Goal: Task Accomplishment & Management: Manage account settings

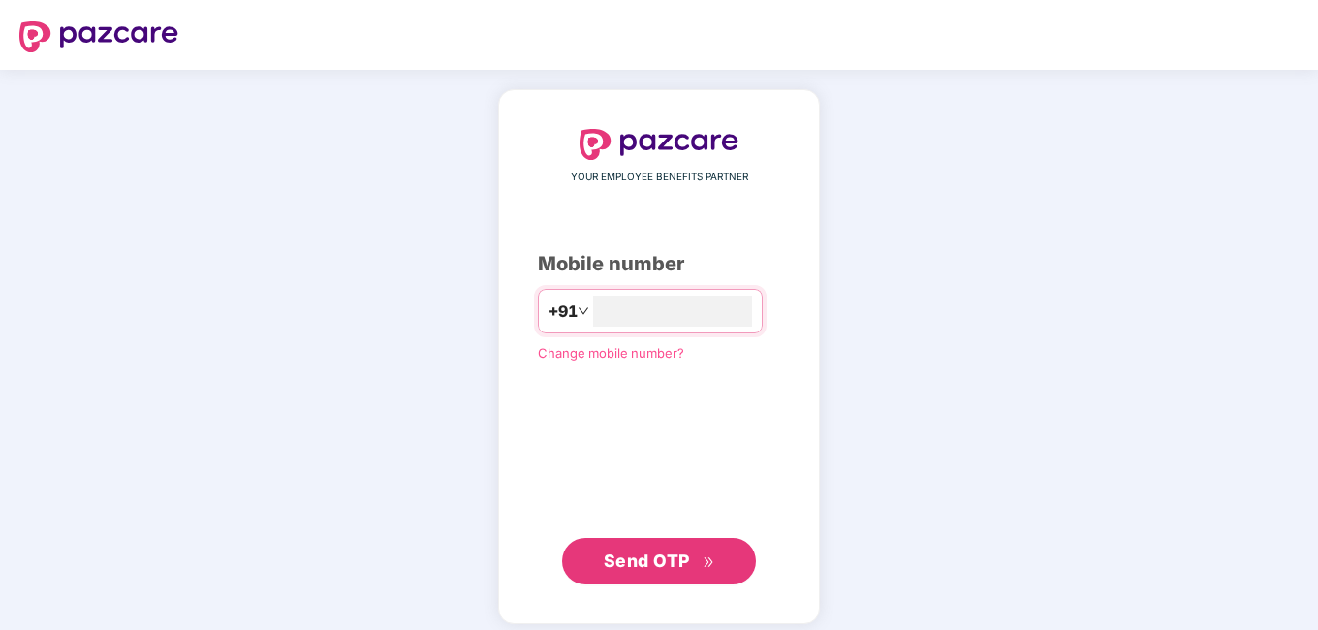
type input "**********"
click at [666, 576] on button "Send OTP" at bounding box center [659, 559] width 194 height 47
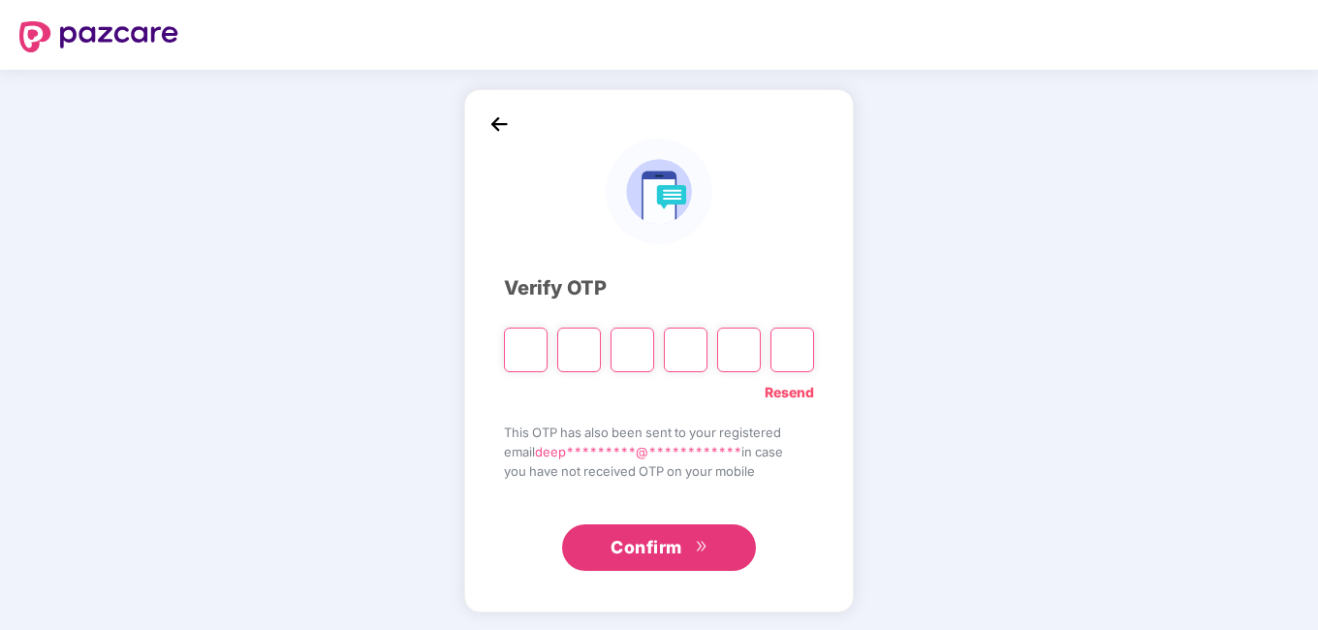
type input "*"
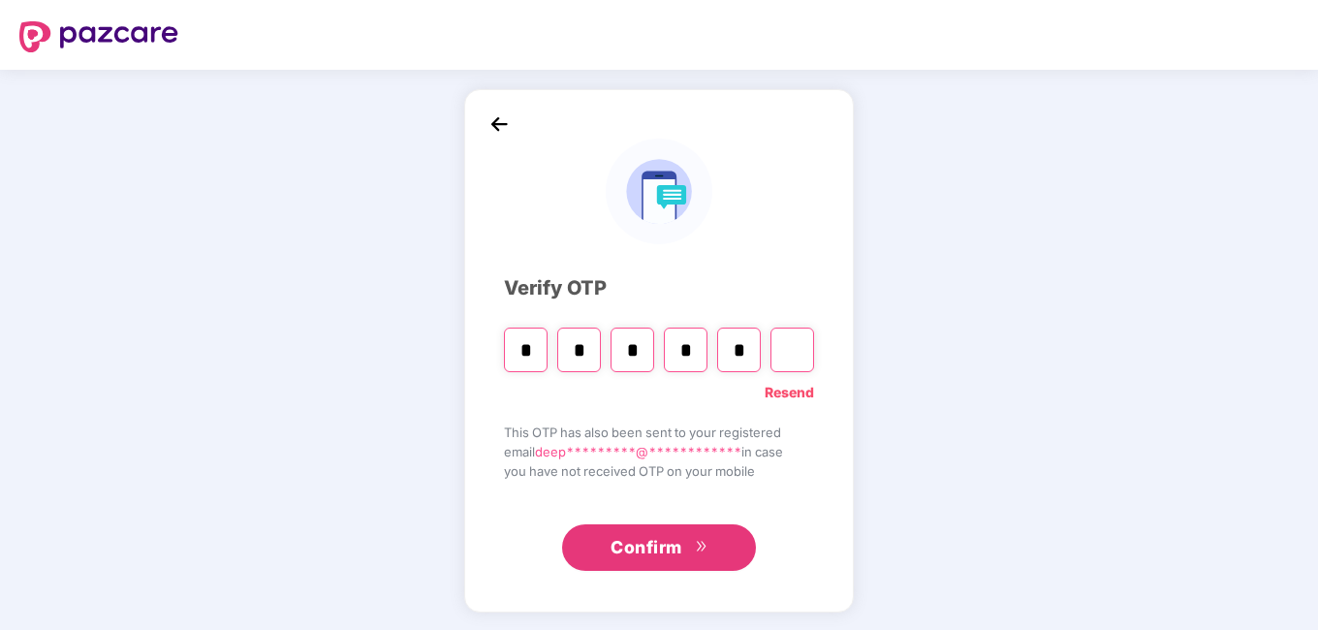
type input "*"
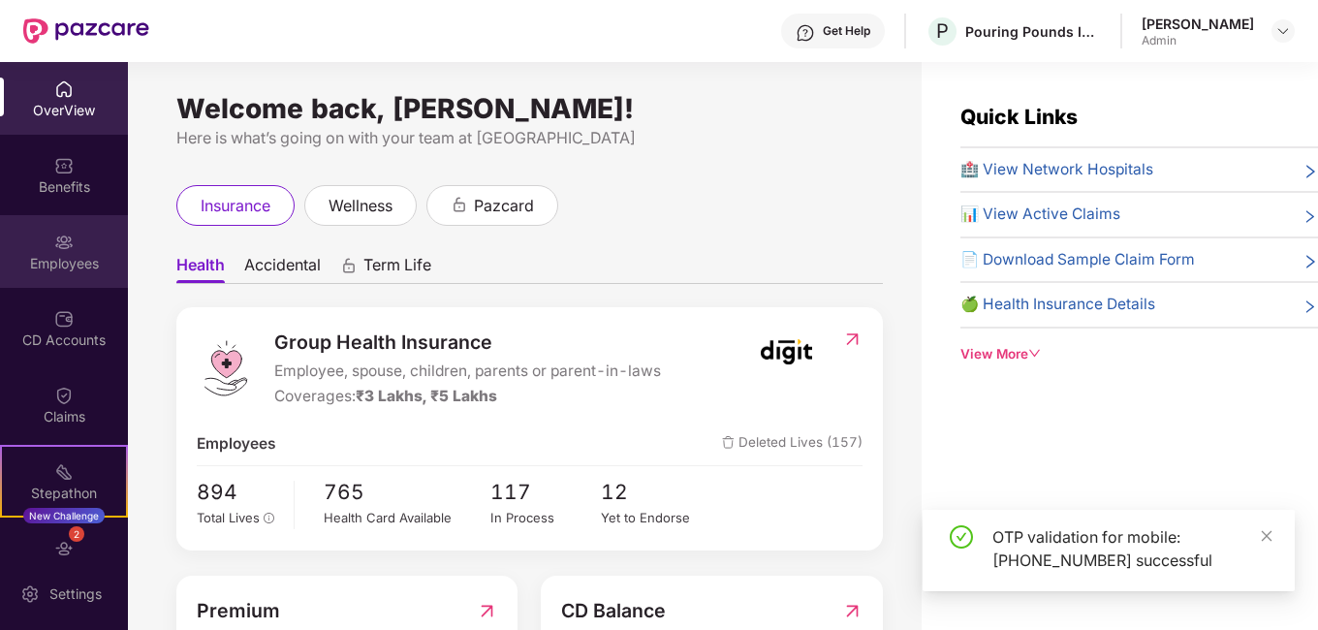
click at [65, 257] on div "Employees" at bounding box center [64, 263] width 128 height 19
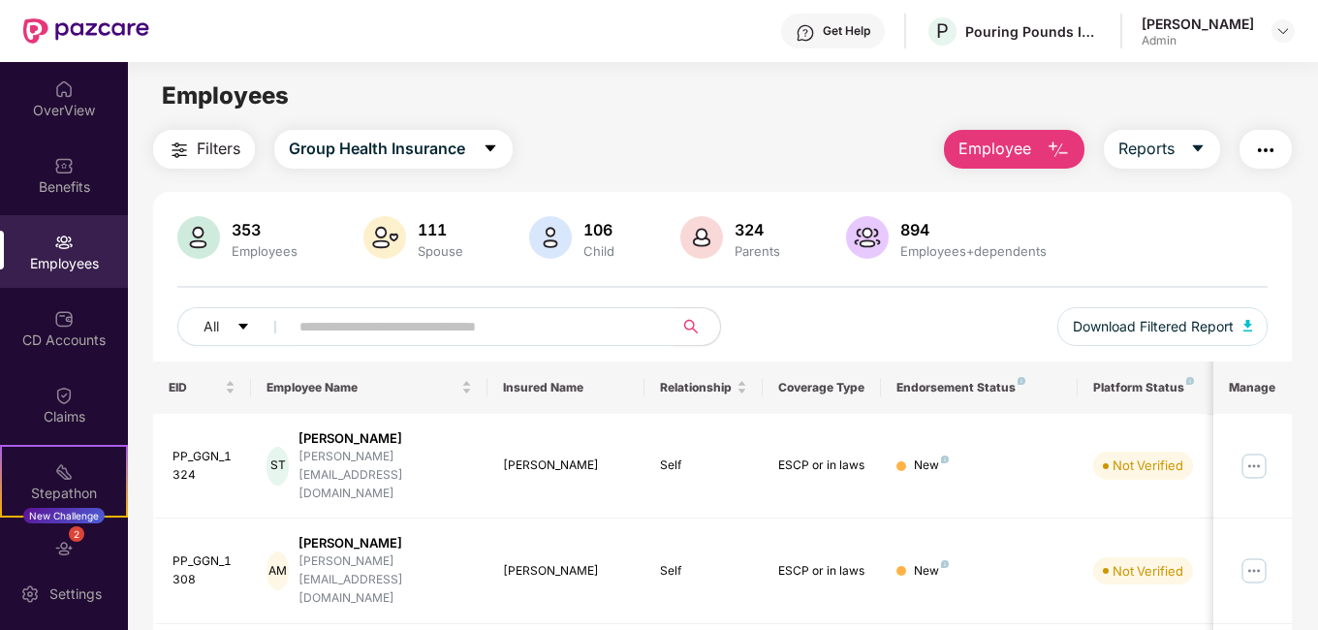
click at [318, 317] on input "text" at bounding box center [473, 326] width 348 height 29
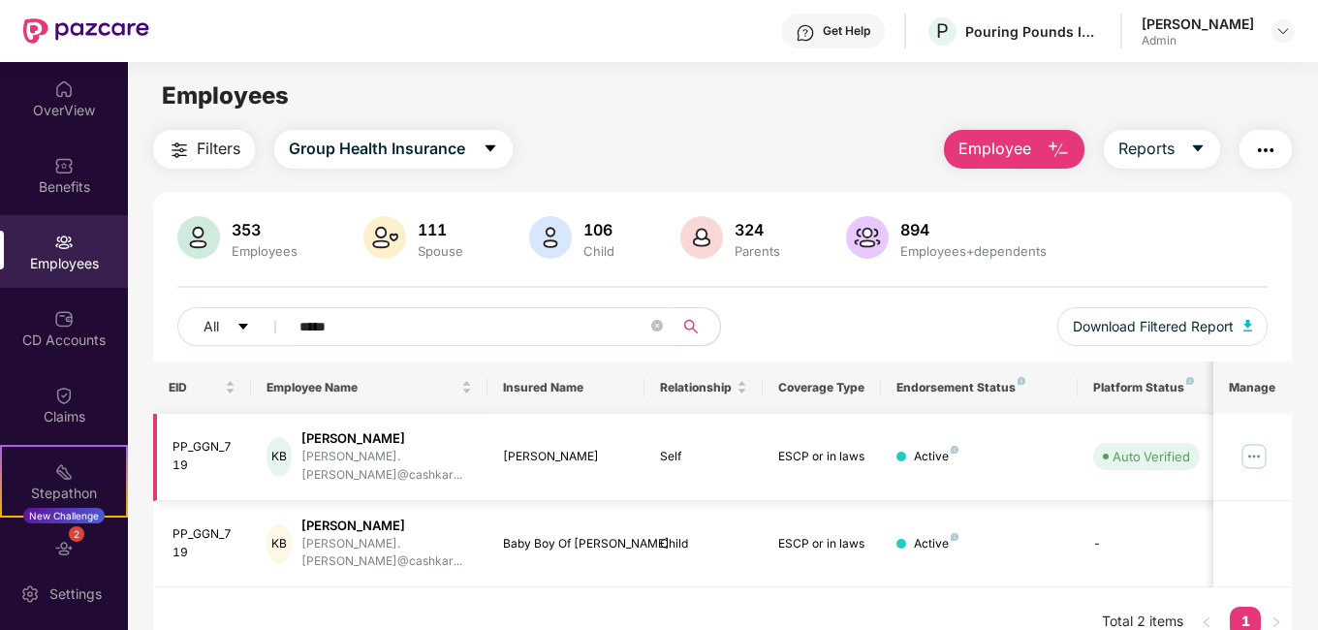
type input "*****"
click at [1246, 453] on img at bounding box center [1254, 456] width 31 height 31
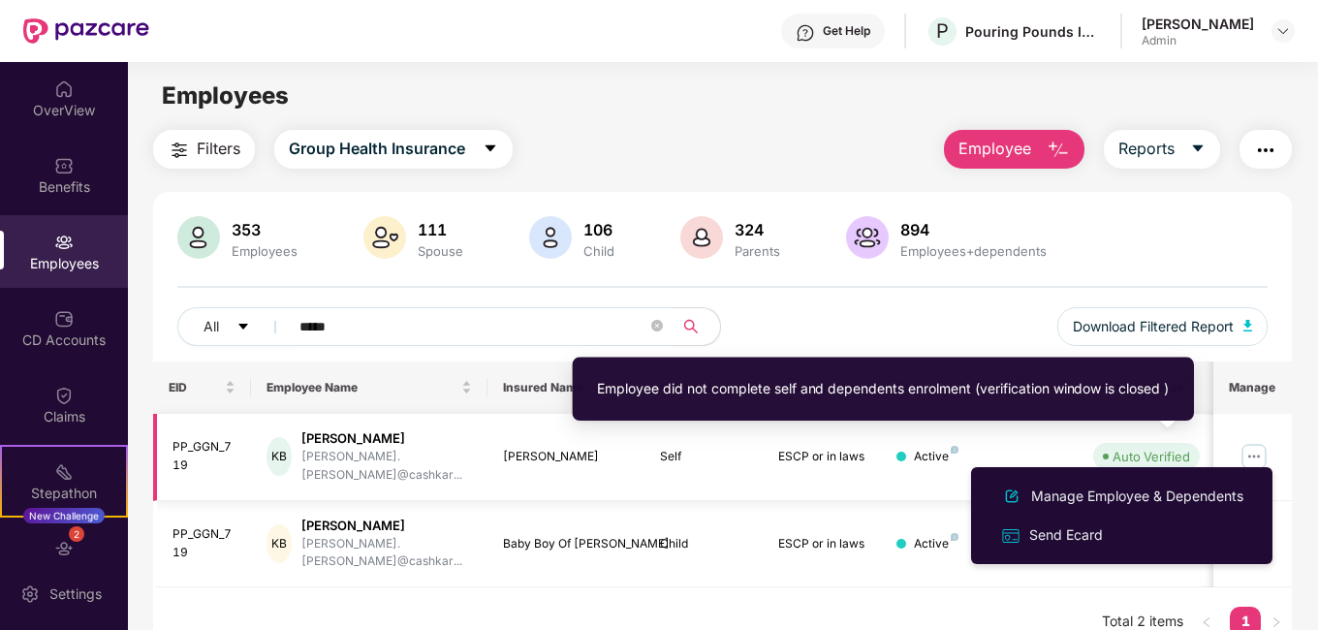
click at [1260, 452] on img at bounding box center [1254, 456] width 31 height 31
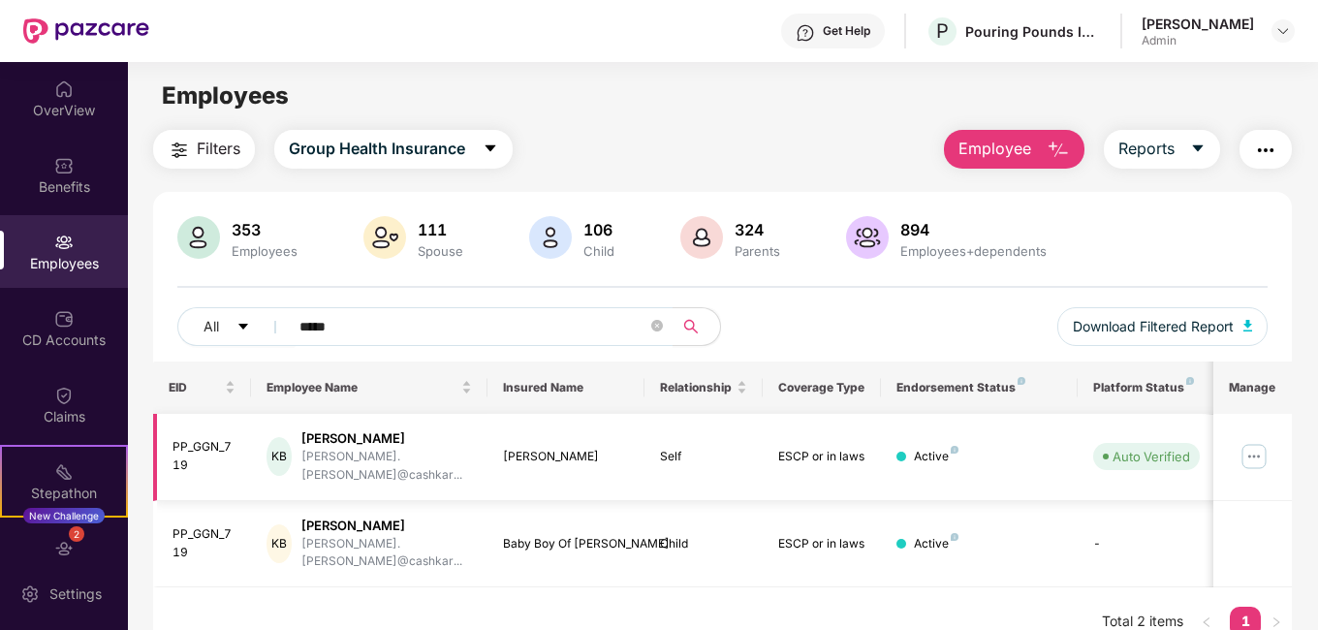
click at [1260, 446] on img at bounding box center [1254, 456] width 31 height 31
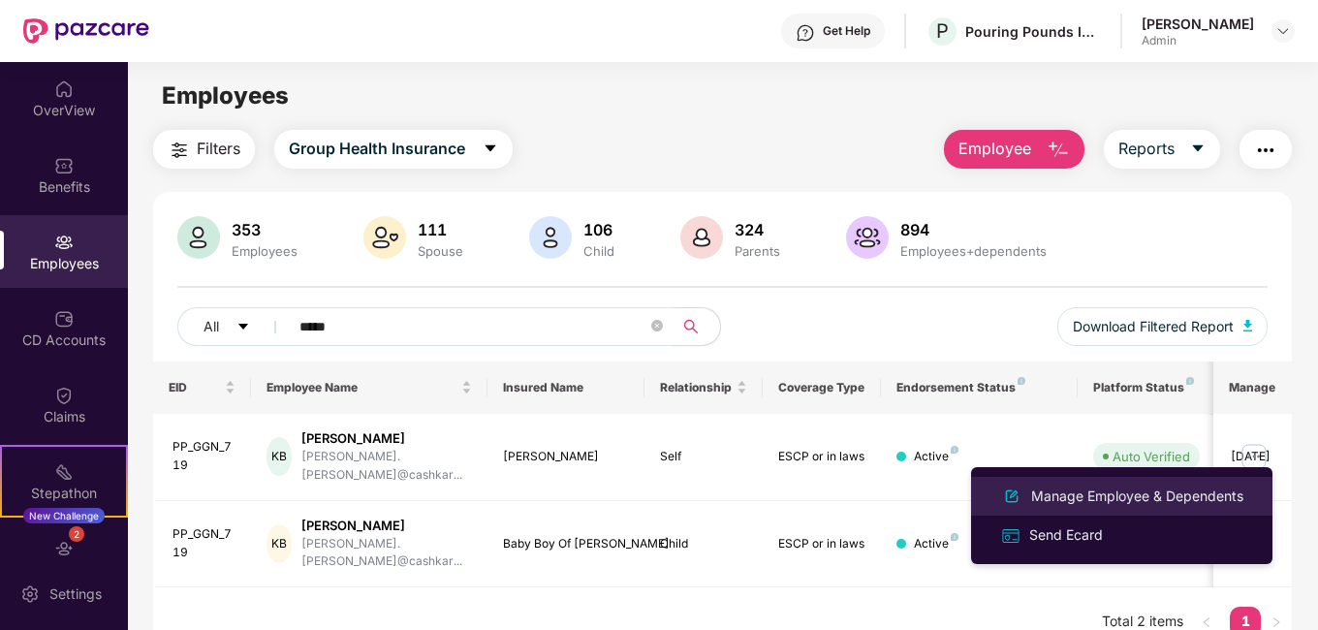
click at [1058, 494] on div "Manage Employee & Dependents" at bounding box center [1137, 496] width 220 height 21
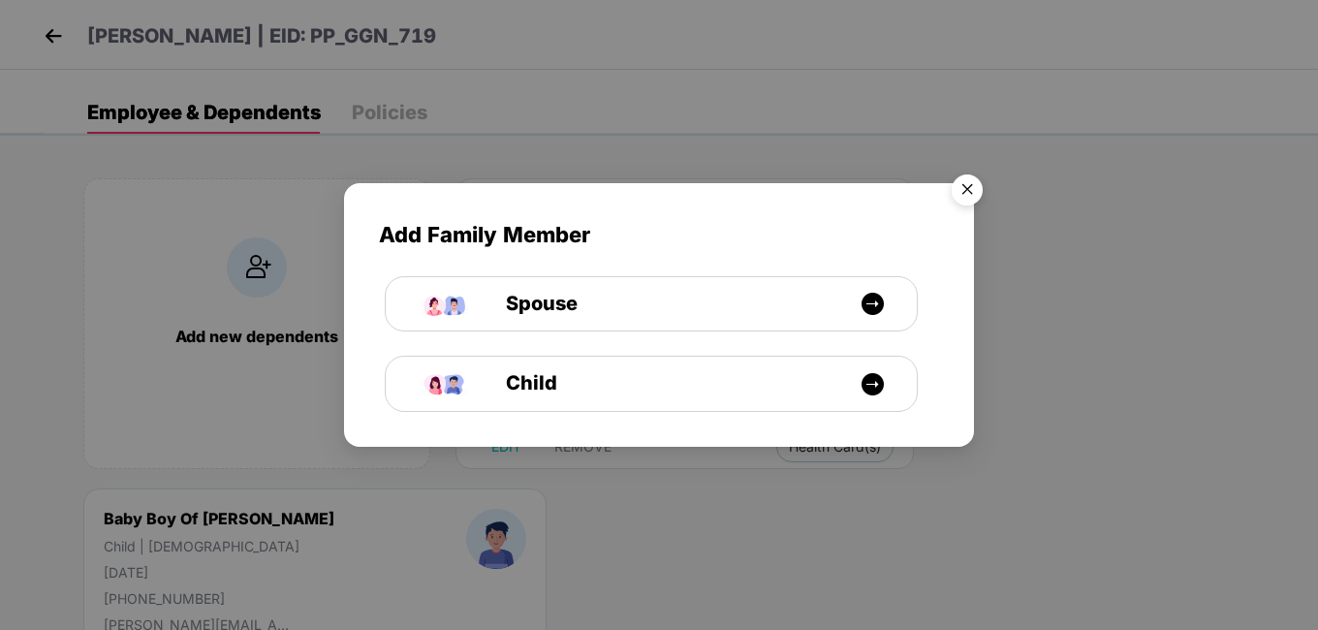
click at [965, 200] on img "Close" at bounding box center [967, 193] width 54 height 54
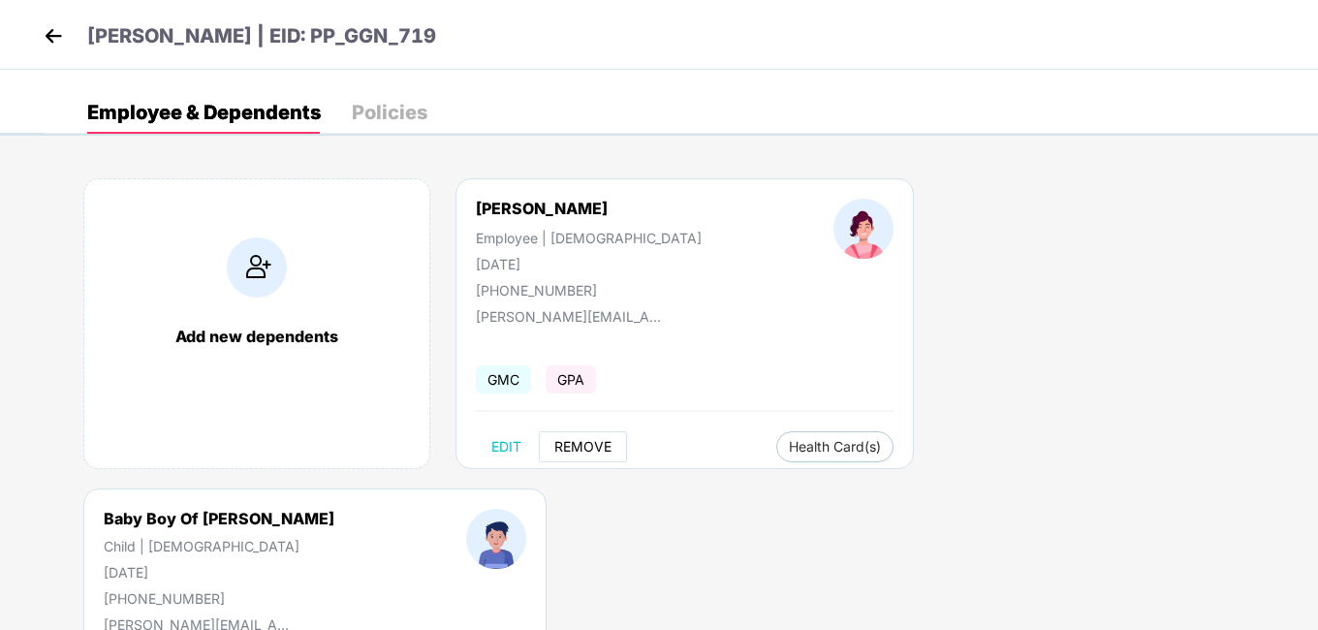
click at [570, 452] on span "REMOVE" at bounding box center [582, 447] width 57 height 16
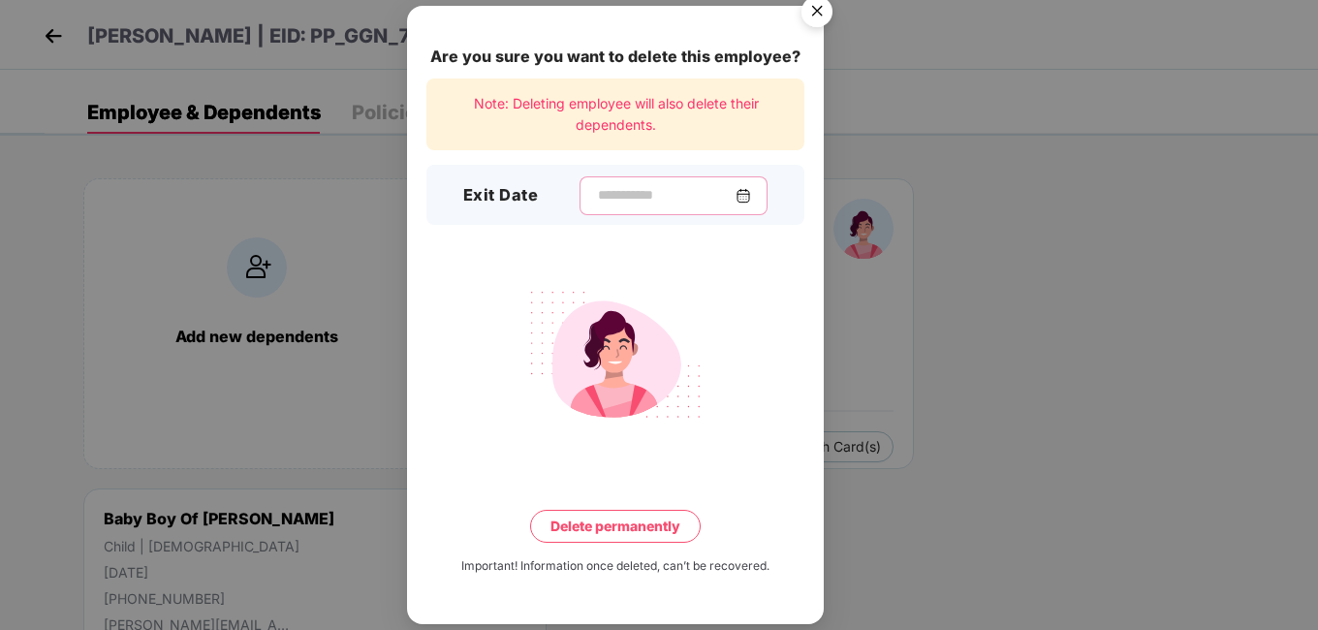
click at [596, 204] on input at bounding box center [666, 195] width 140 height 20
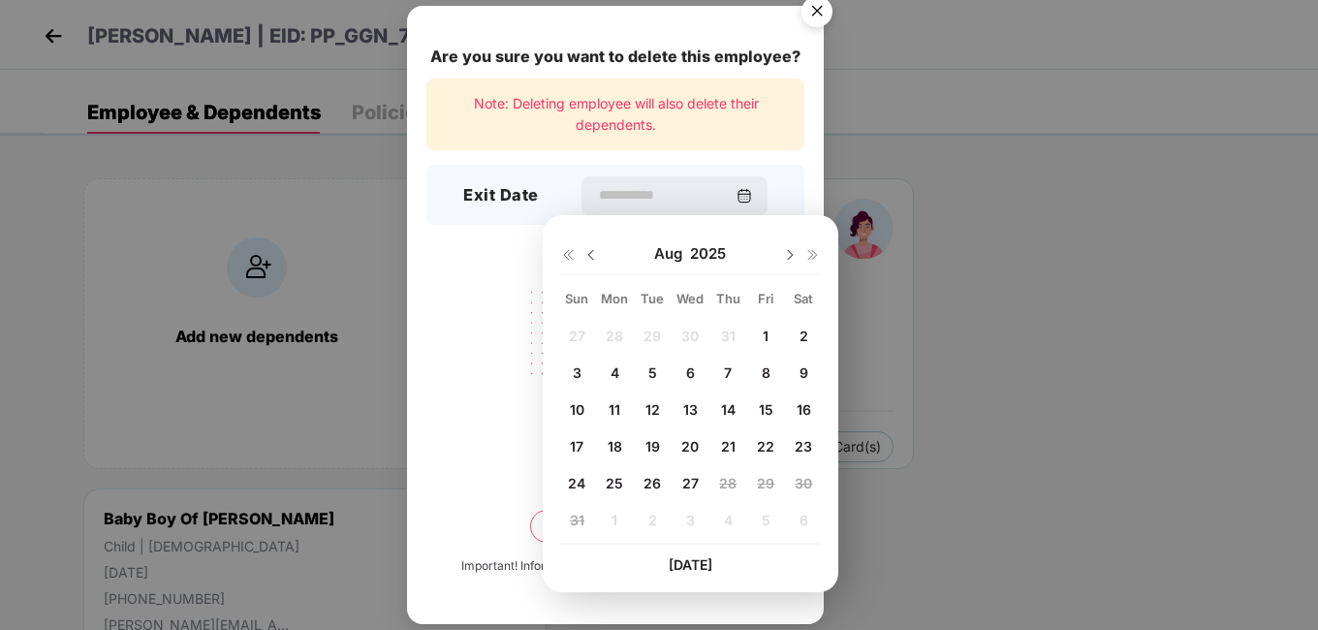
click at [619, 487] on span "25" at bounding box center [614, 483] width 17 height 16
type input "**********"
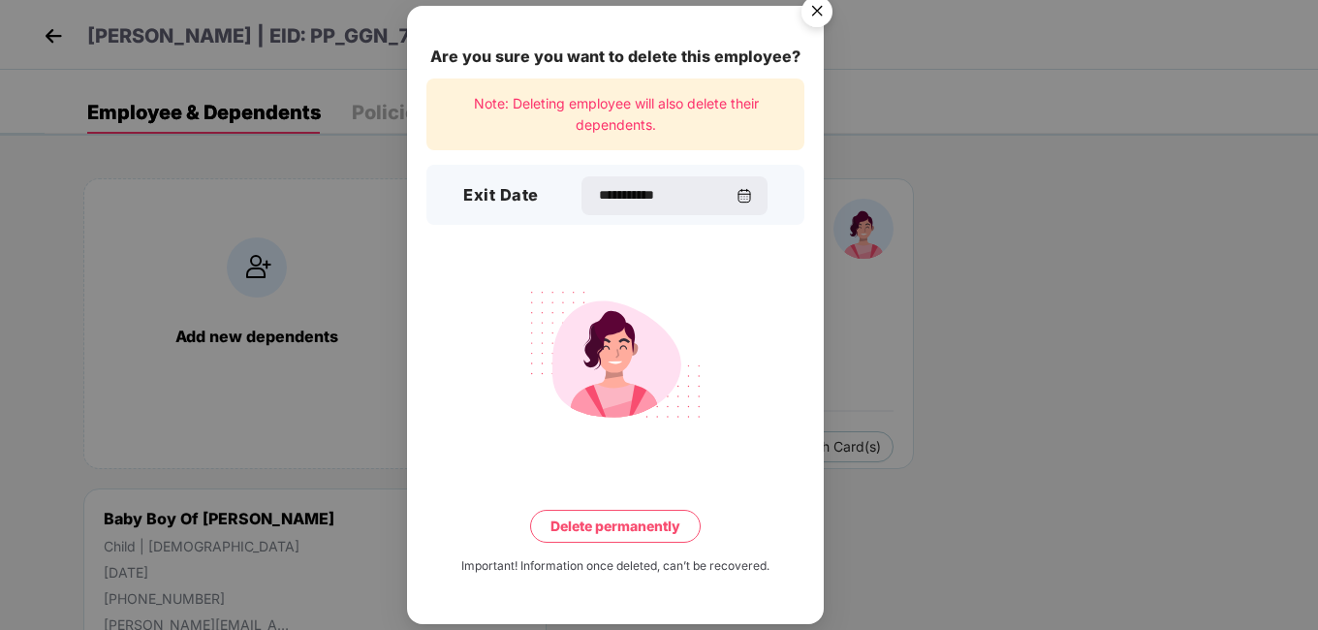
click at [604, 523] on button "Delete permanently" at bounding box center [615, 526] width 171 height 33
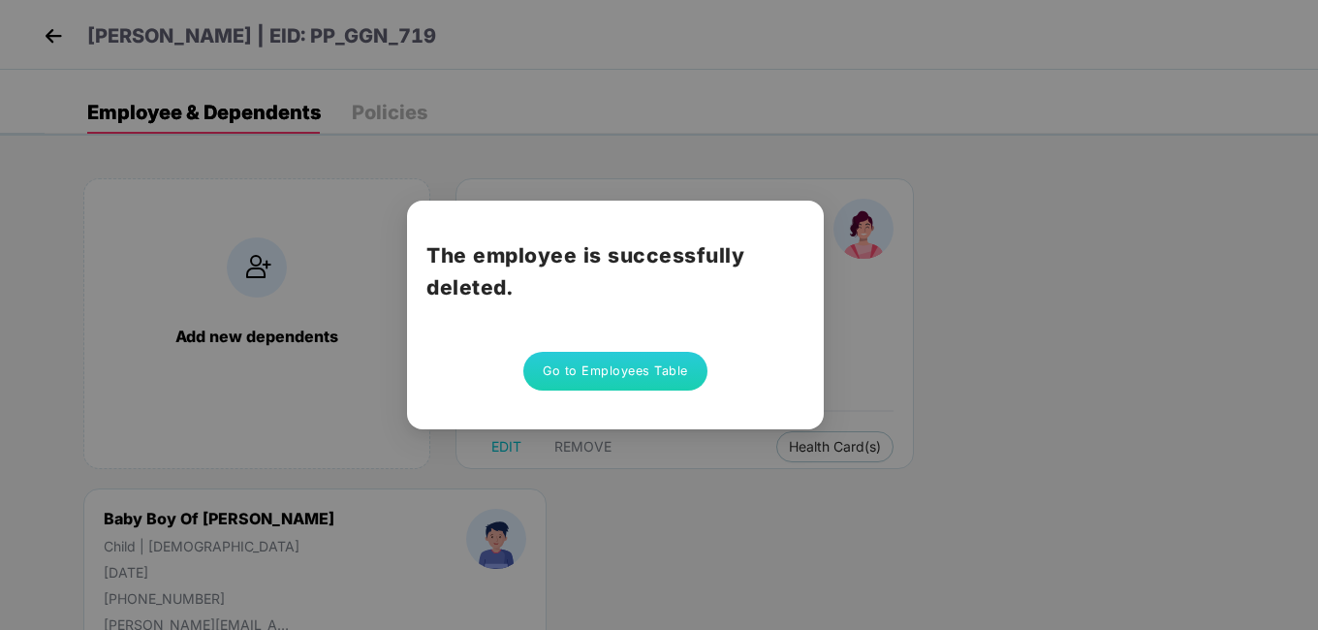
click at [1034, 583] on div "The employee is successfully deleted. Go to Employees Table" at bounding box center [659, 315] width 1318 height 630
click at [580, 386] on button "Go to Employees Table" at bounding box center [615, 371] width 184 height 39
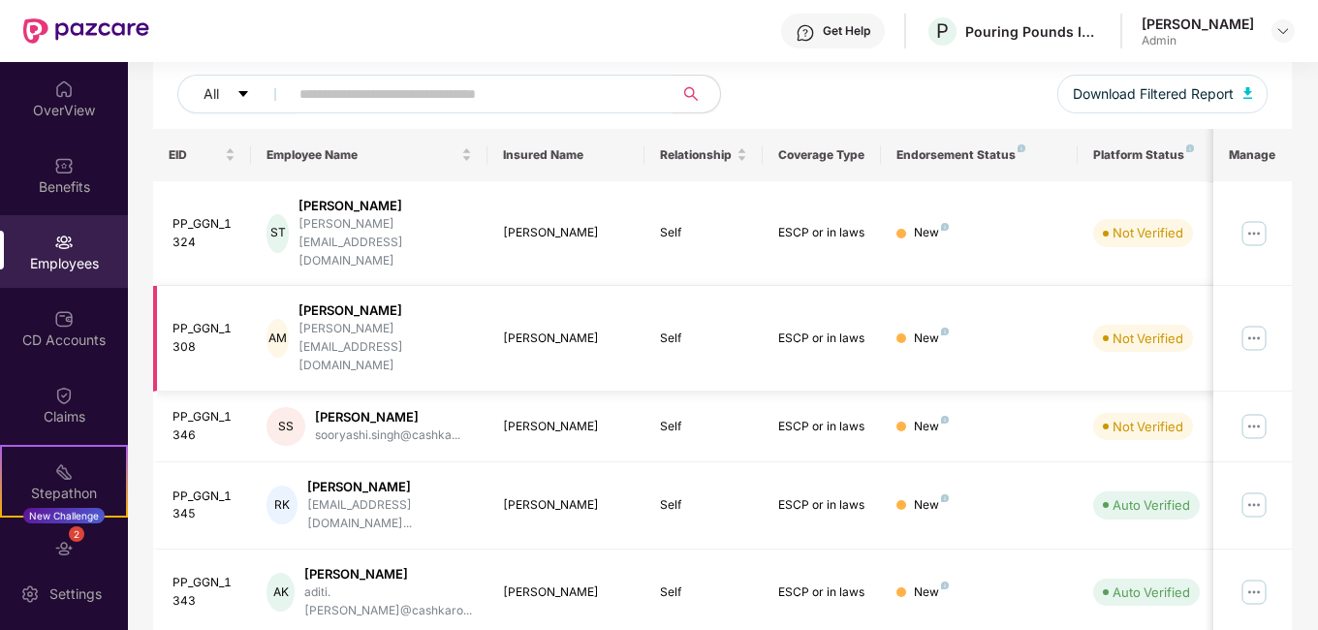
scroll to position [247, 0]
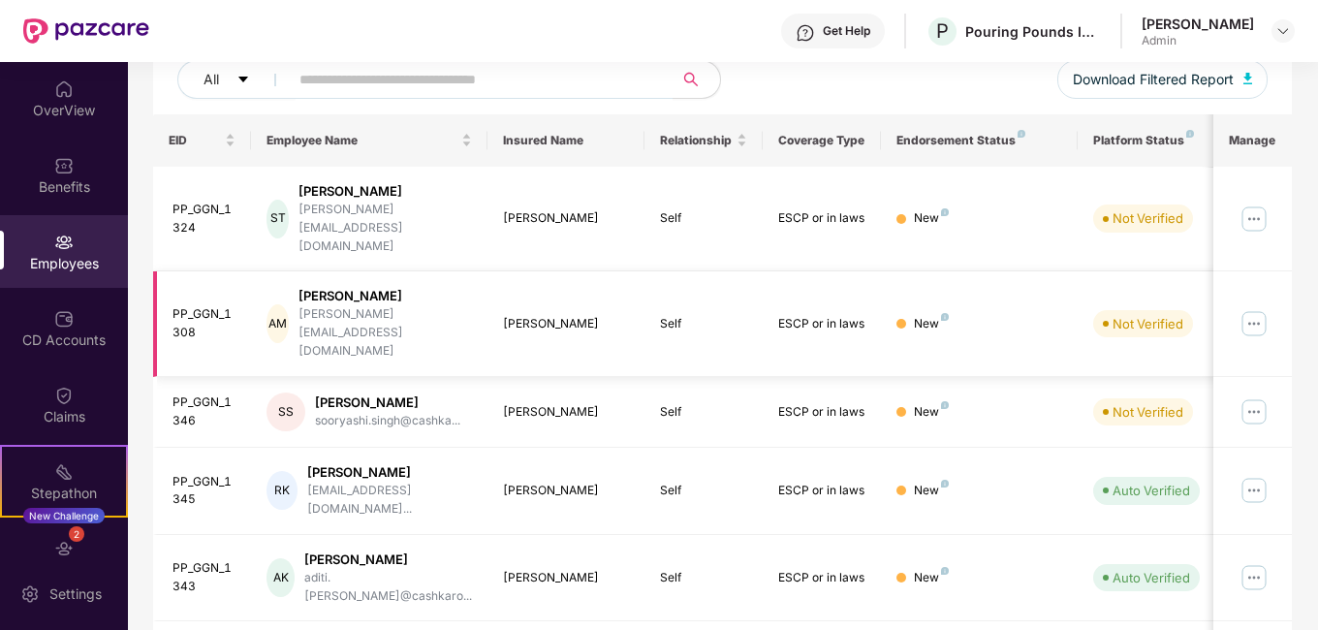
click at [888, 271] on td "New" at bounding box center [979, 324] width 197 height 106
